Goal: Task Accomplishment & Management: Manage account settings

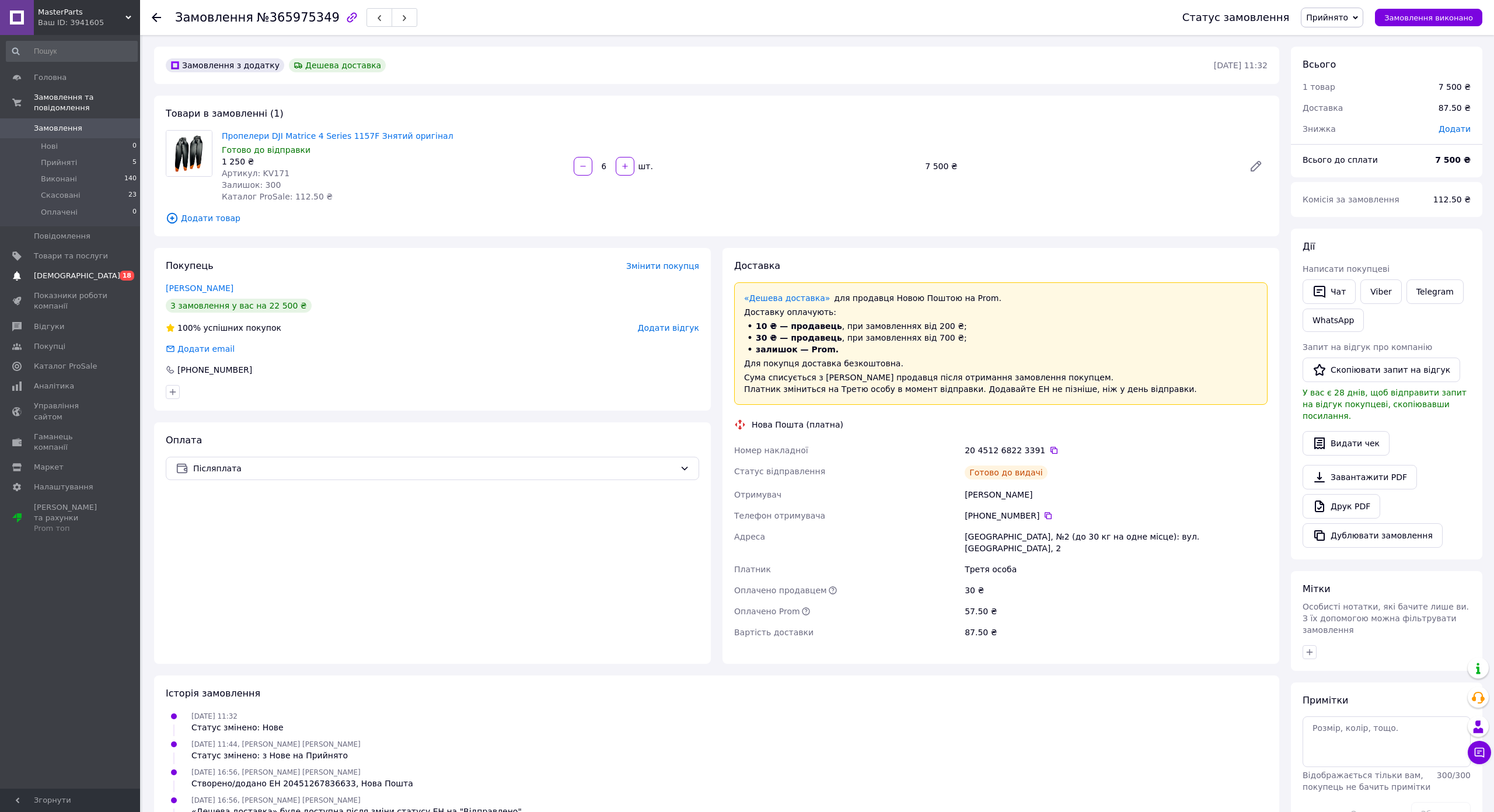
click at [50, 270] on span "[DEMOGRAPHIC_DATA]" at bounding box center [77, 276] width 86 height 10
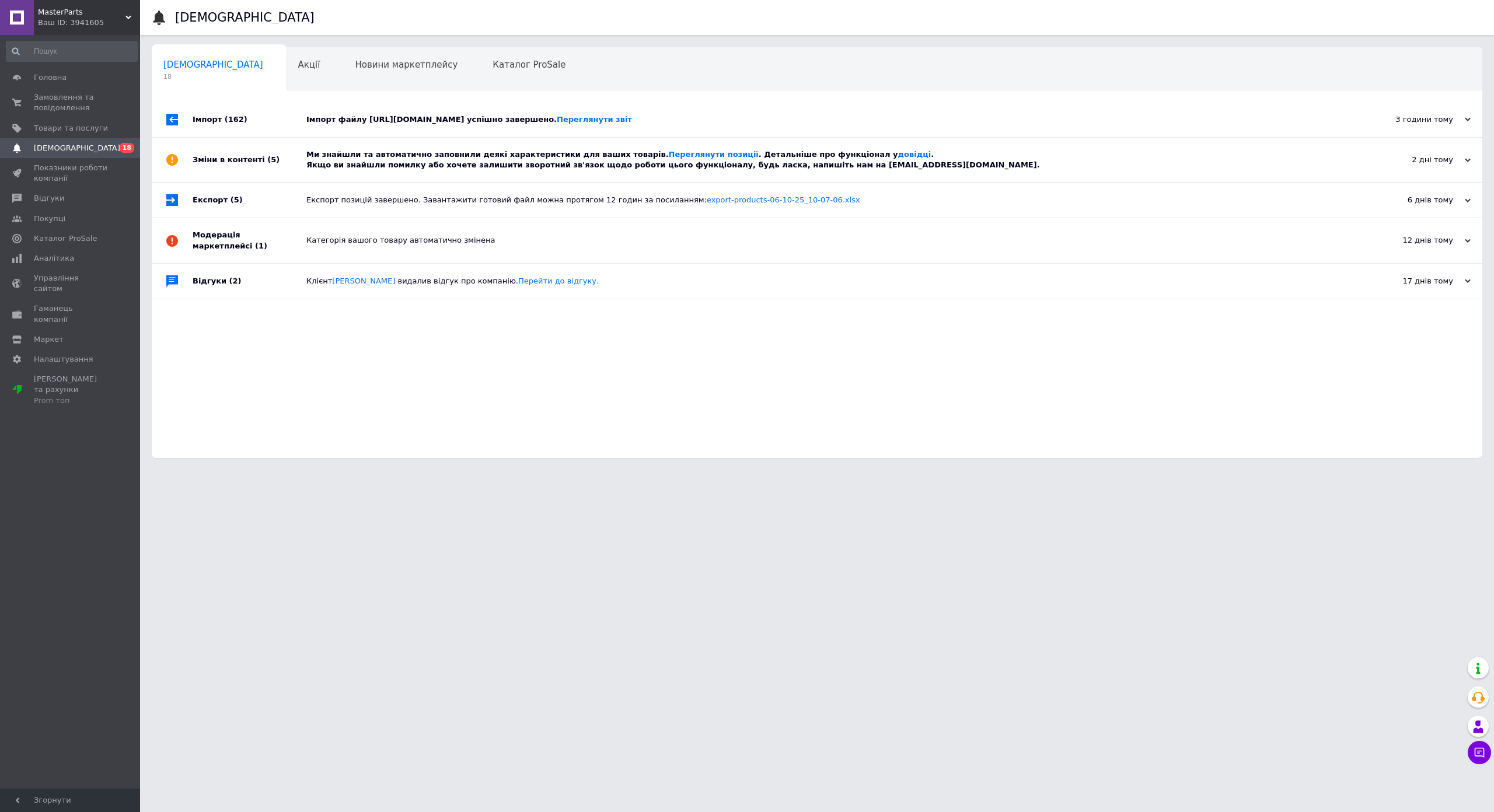
click at [527, 133] on div "Імпорт файлу https://uparts.in.ua/price/prom.xml успішно завершено. Переглянути…" at bounding box center [831, 120] width 1048 height 35
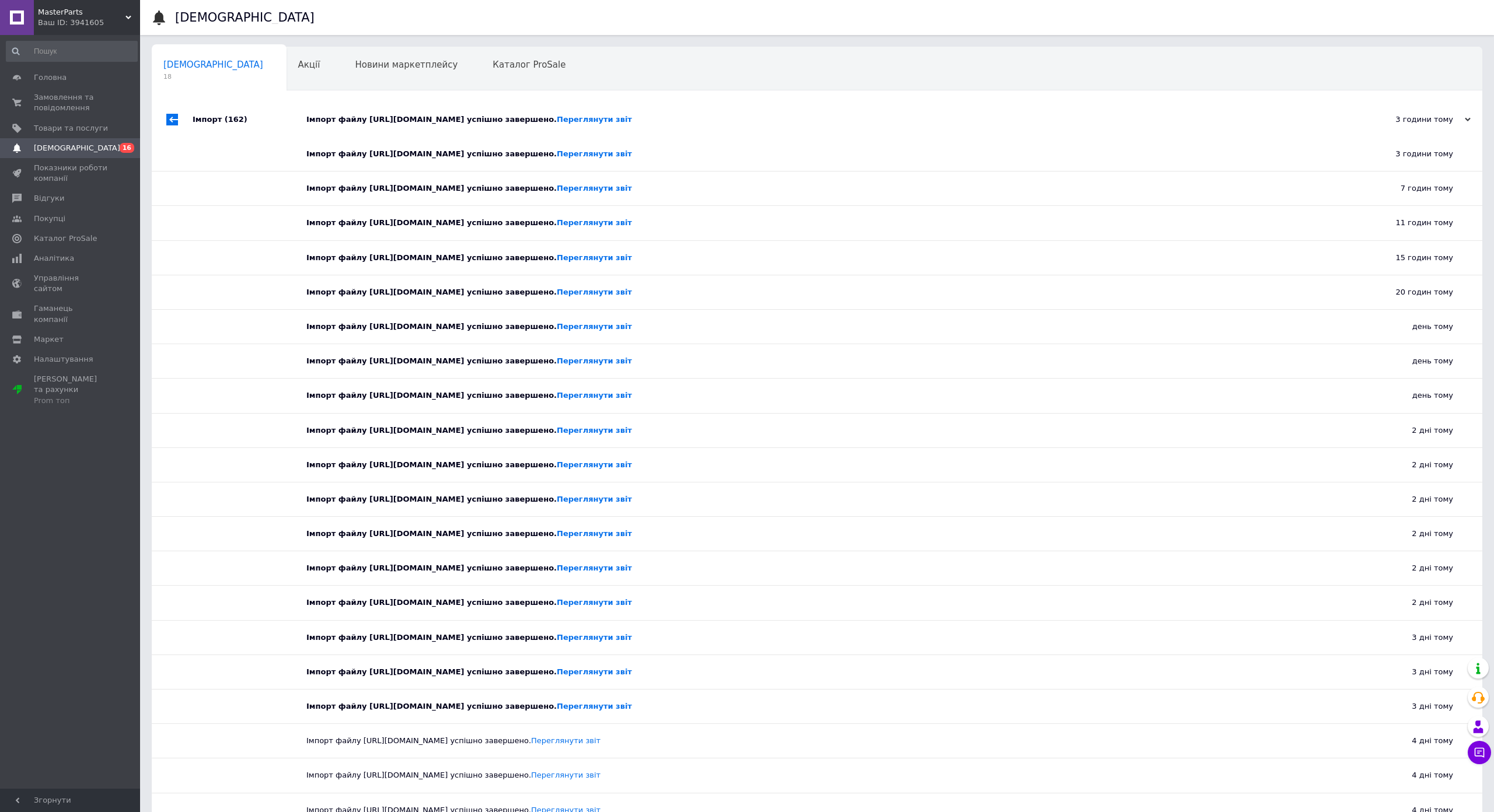
click at [527, 133] on div "Імпорт файлу https://uparts.in.ua/price/prom.xml успішно завершено. Переглянути…" at bounding box center [831, 120] width 1048 height 35
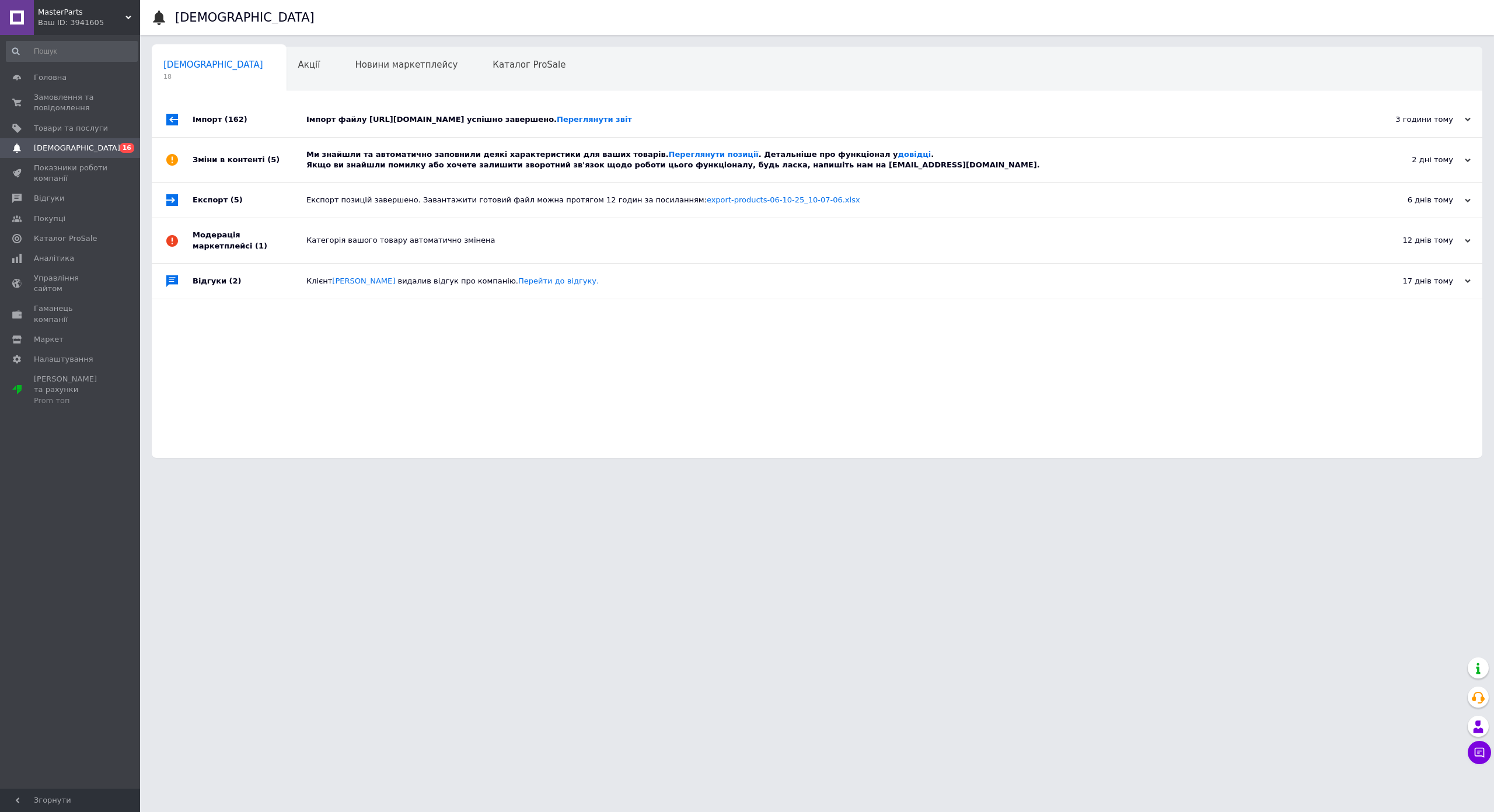
click at [529, 154] on div "Ми знайшли та автоматично заповнили деякі характеристики для ваших товарів. Пер…" at bounding box center [831, 159] width 1048 height 21
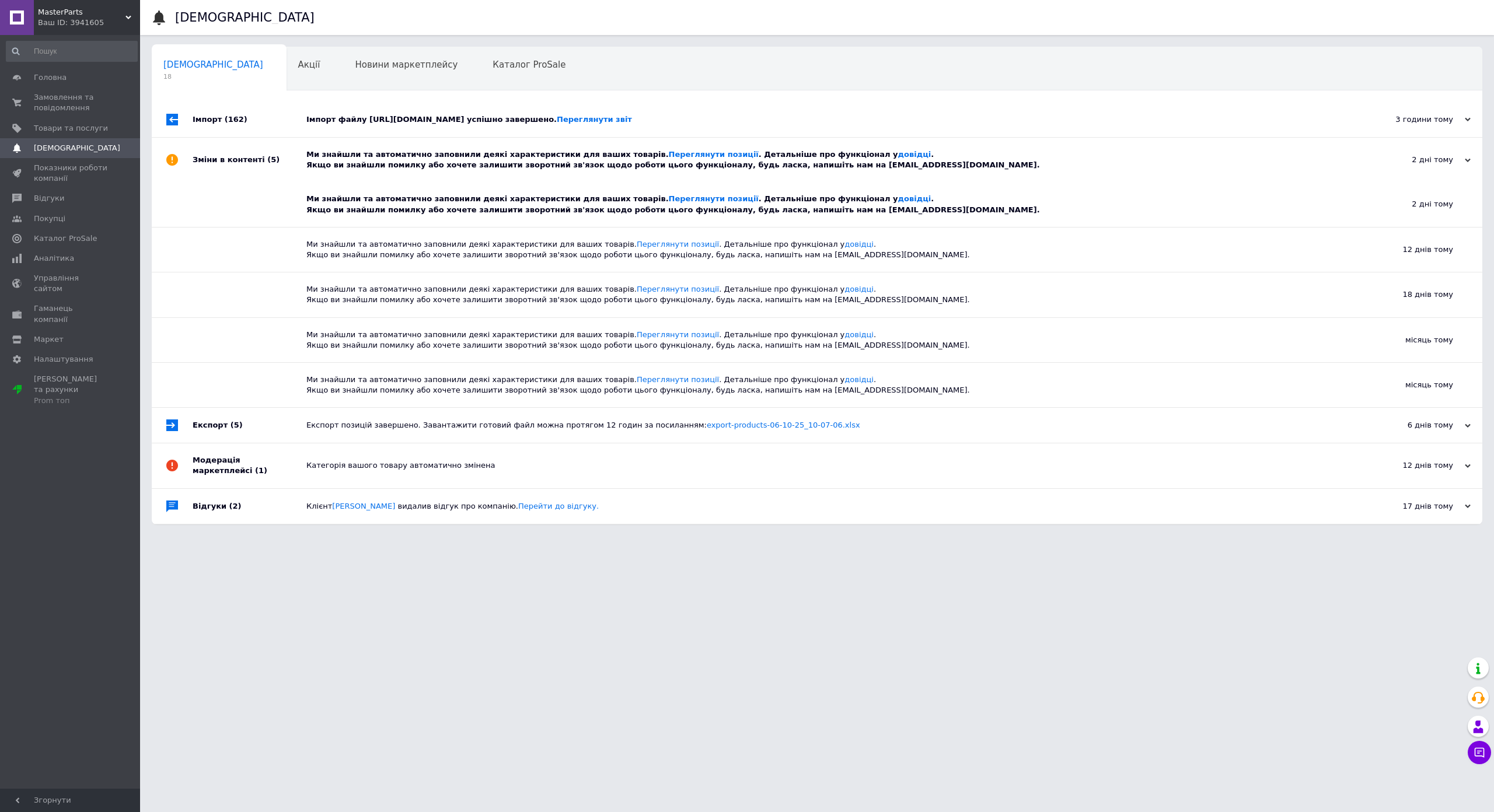
click at [529, 154] on div "Ми знайшли та автоматично заповнили деякі характеристики для ваших товарів. Пер…" at bounding box center [831, 159] width 1048 height 21
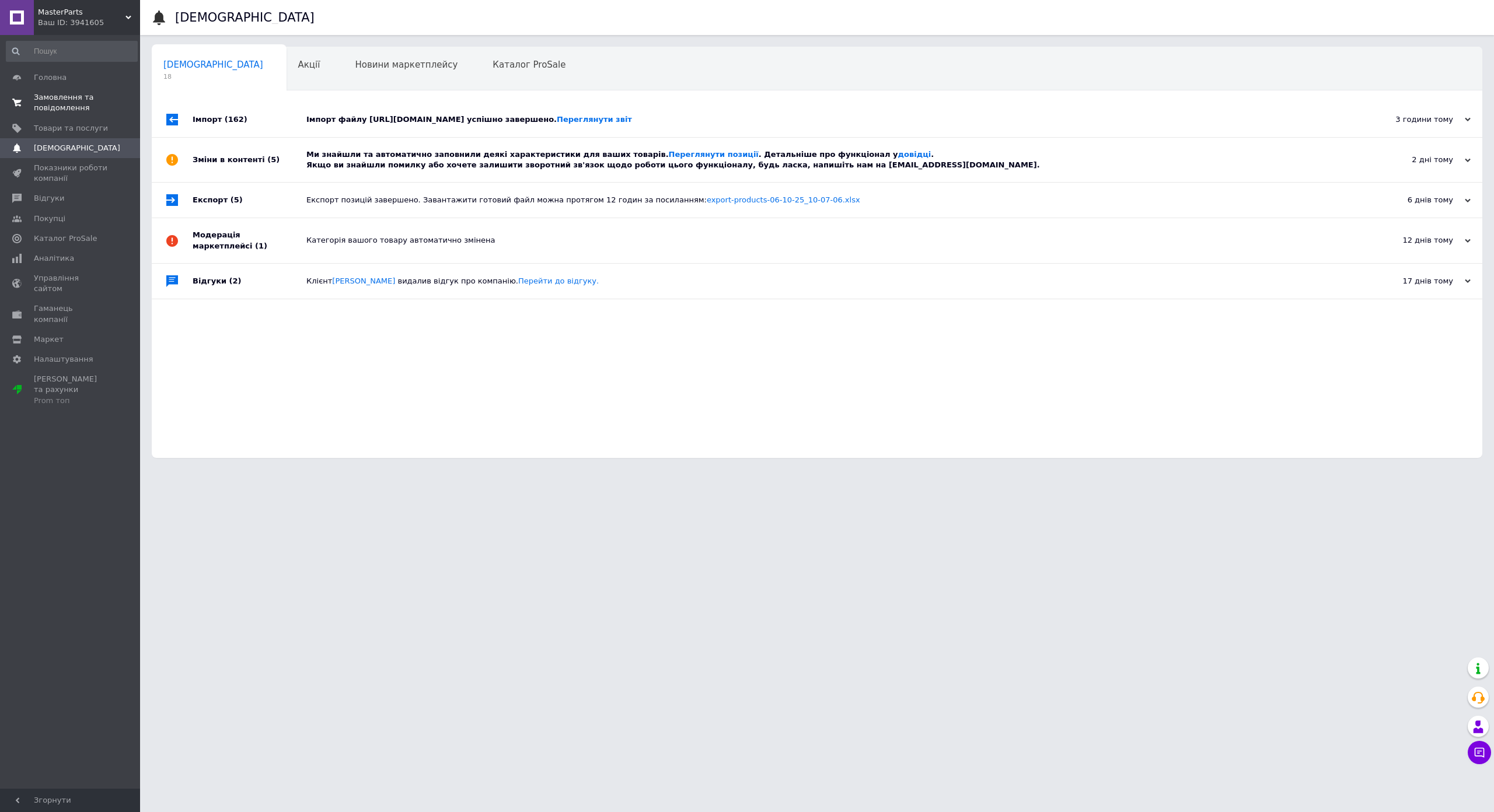
click at [66, 112] on span "Замовлення та повідомлення" at bounding box center [71, 102] width 74 height 21
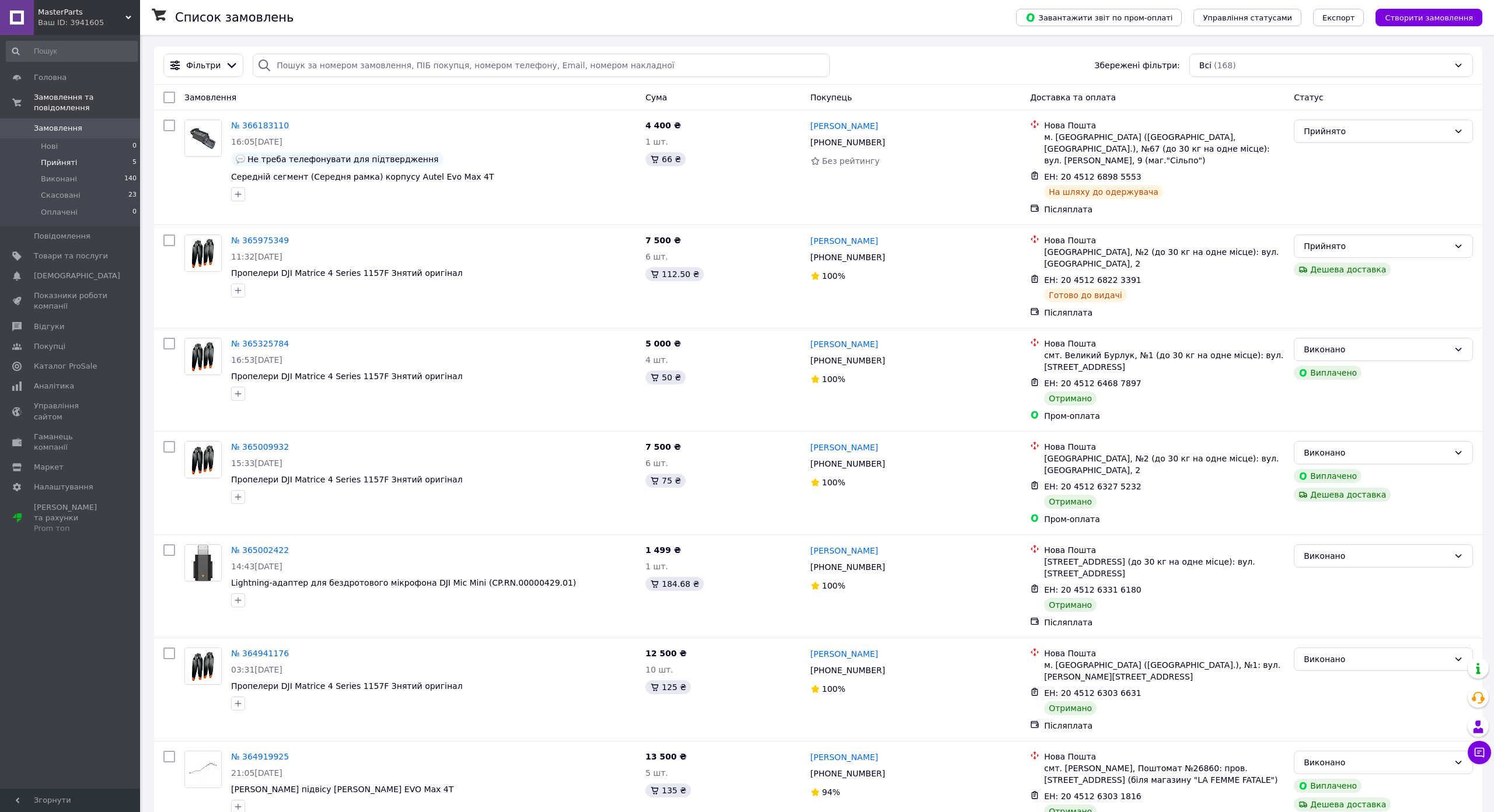
click at [76, 155] on li "Прийняті 5" at bounding box center [72, 163] width 144 height 16
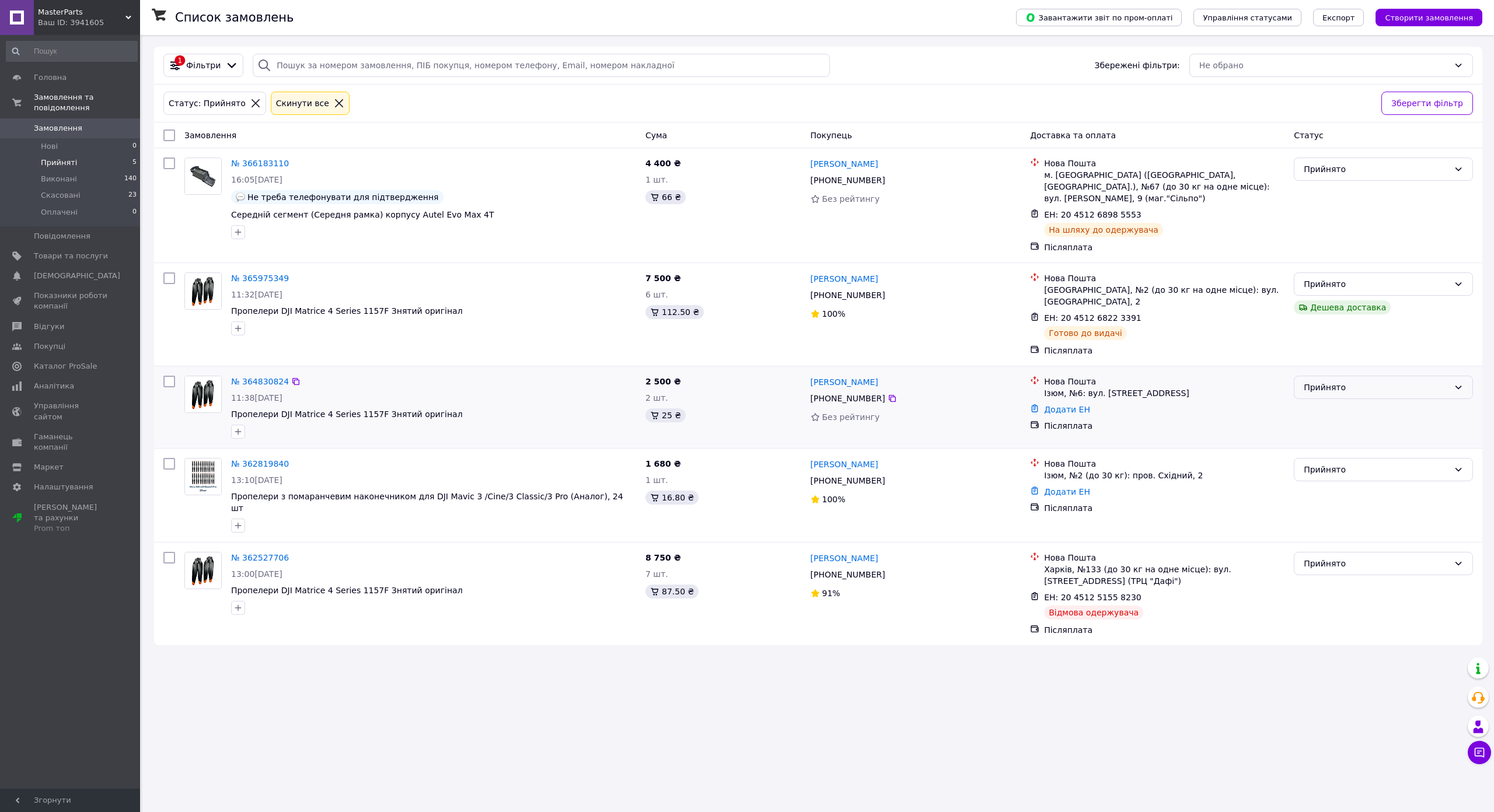
click at [1449, 381] on div "Прийнято" at bounding box center [1377, 387] width 146 height 13
click at [88, 13] on span "MasterParts" at bounding box center [82, 12] width 88 height 10
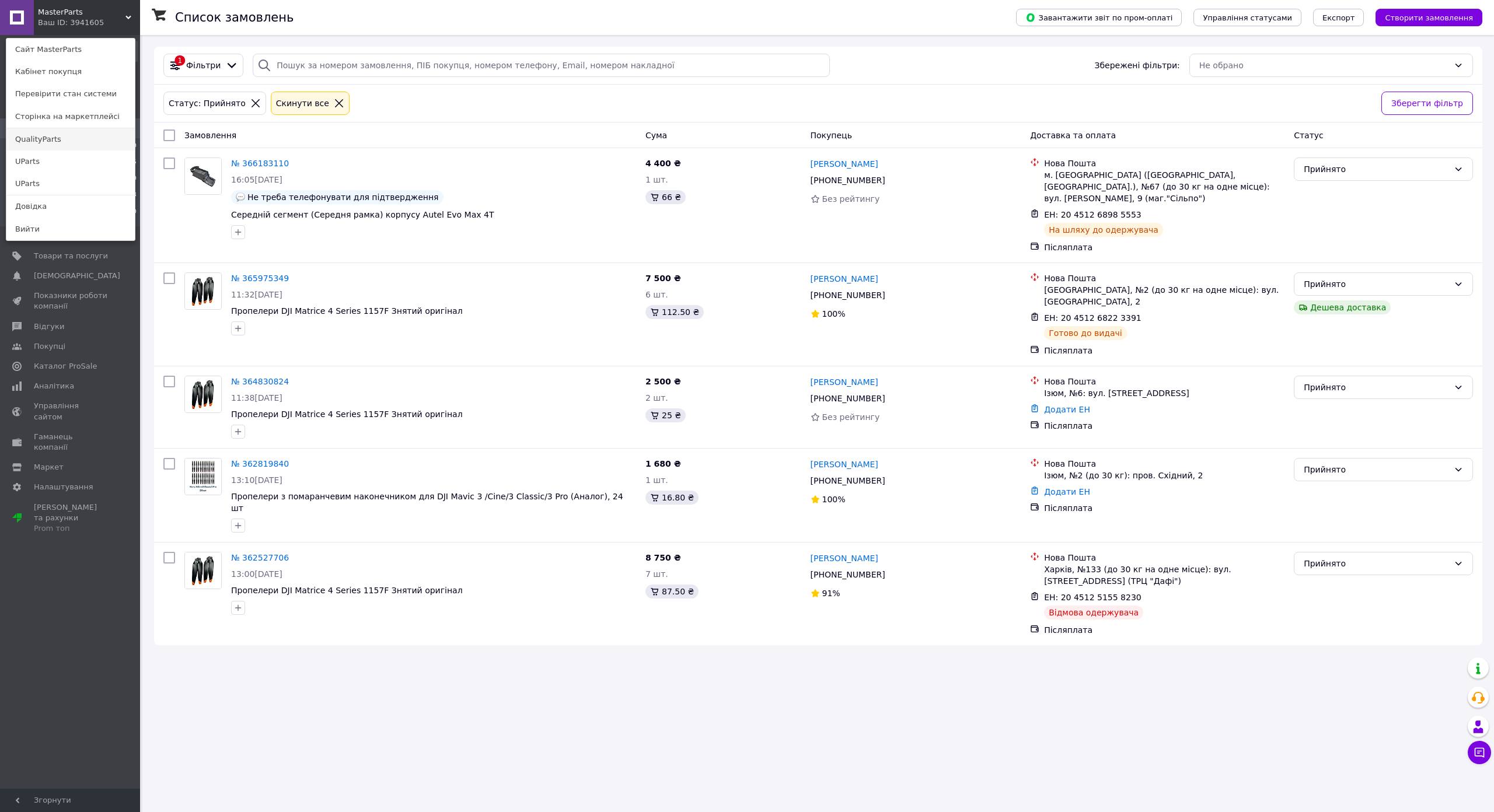
click at [33, 139] on link "QualityParts" at bounding box center [70, 139] width 128 height 22
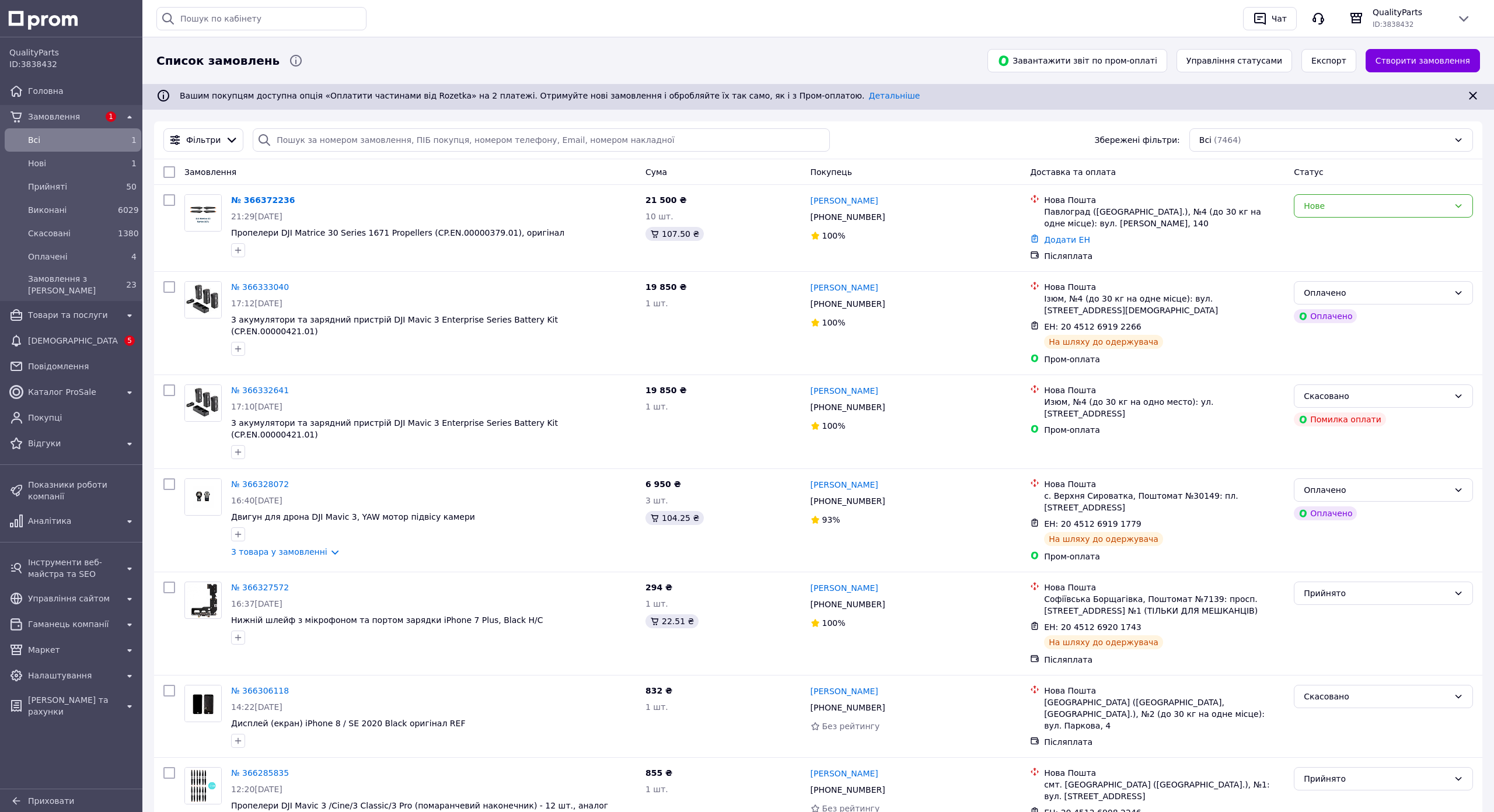
click at [44, 137] on span "Всi" at bounding box center [71, 140] width 85 height 12
